Goal: Information Seeking & Learning: Learn about a topic

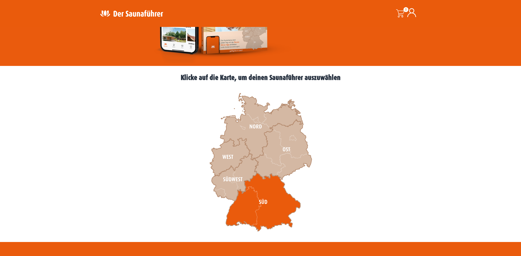
click at [271, 201] on icon at bounding box center [263, 202] width 75 height 58
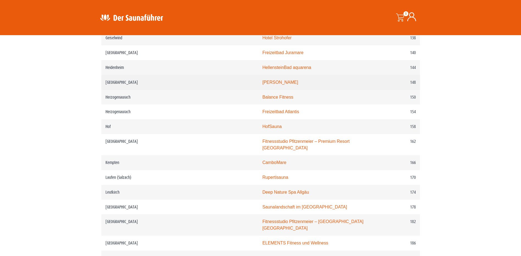
scroll to position [741, 0]
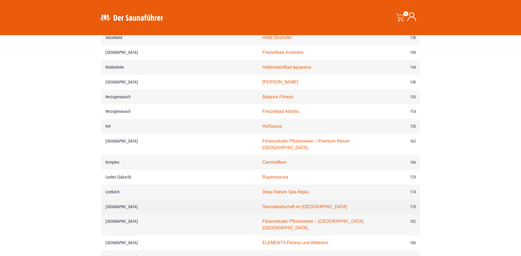
click at [280, 209] on link "Saunalandschaft im Stadionbad Ludwigsburg" at bounding box center [304, 206] width 85 height 5
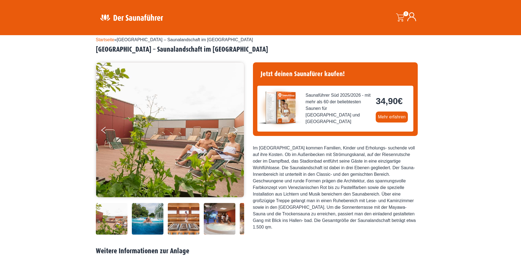
scroll to position [27, 0]
